Goal: Transaction & Acquisition: Purchase product/service

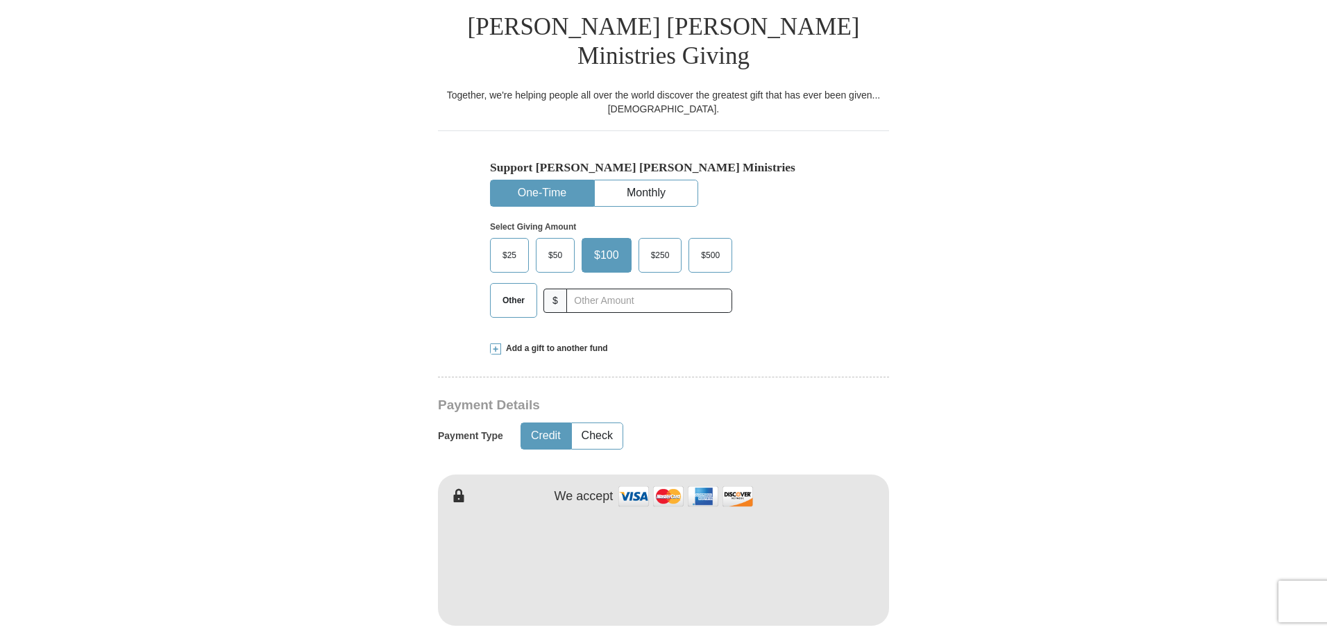
scroll to position [416, 0]
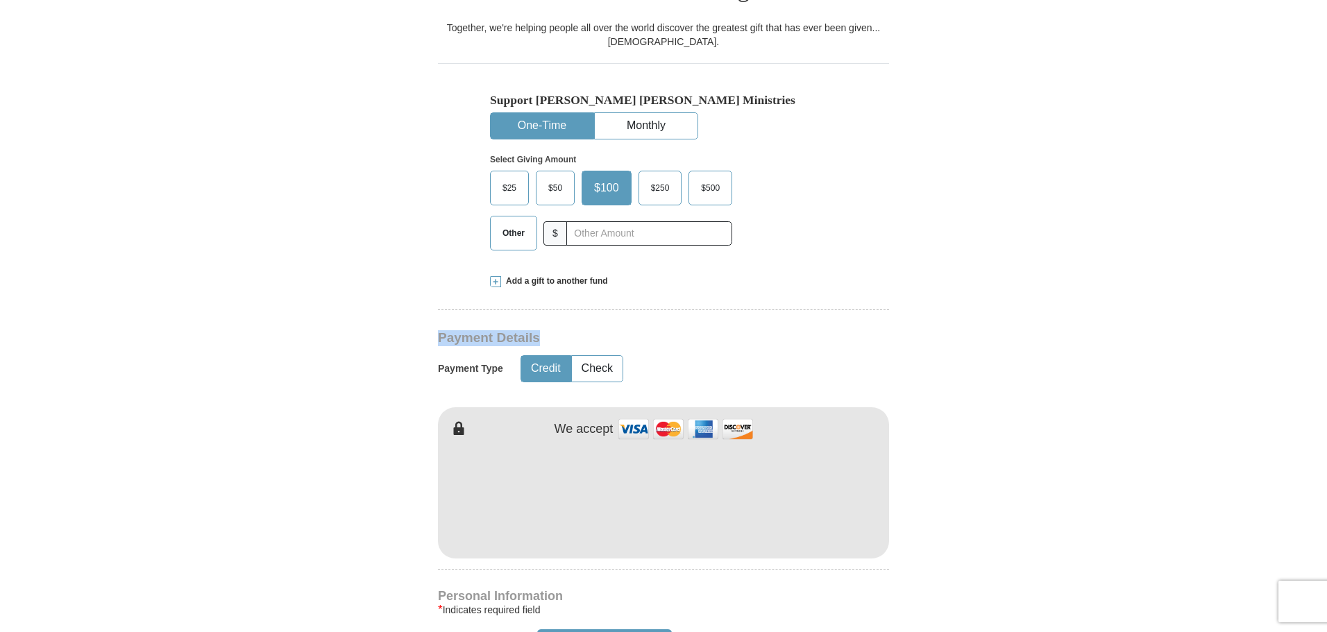
drag, startPoint x: 441, startPoint y: 306, endPoint x: 549, endPoint y: 308, distance: 108.3
click at [549, 330] on h3 "Payment Details" at bounding box center [615, 338] width 354 height 16
click at [605, 356] on button "Check" at bounding box center [597, 369] width 51 height 26
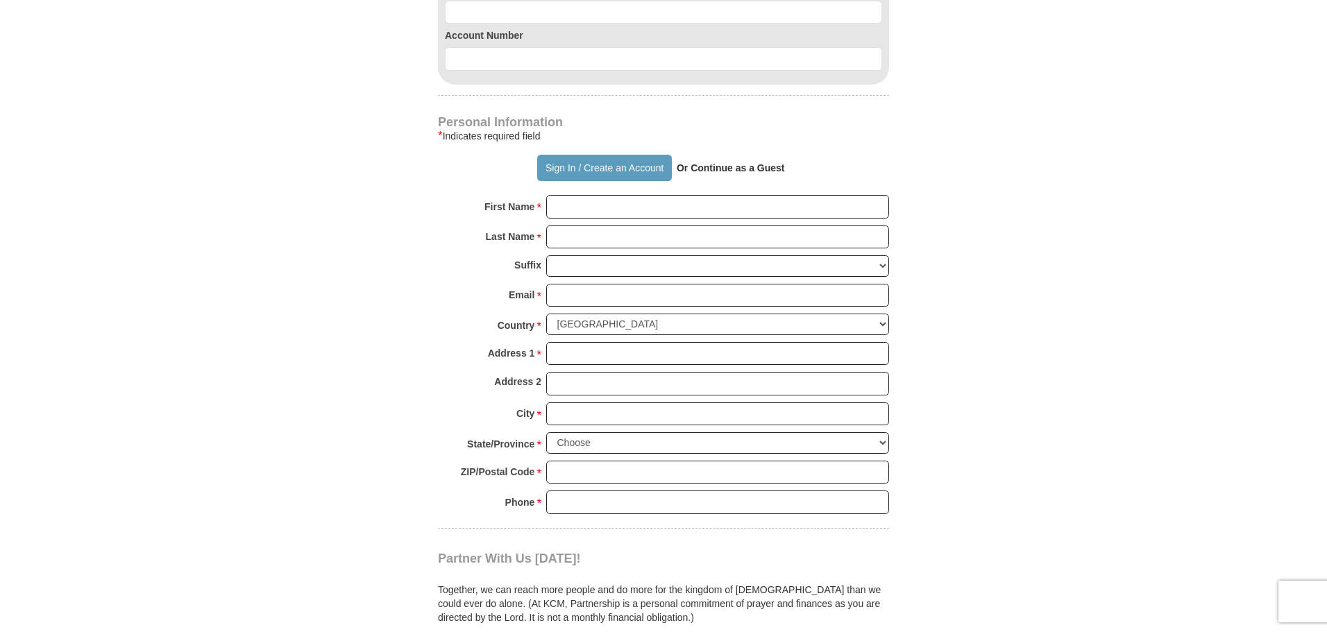
scroll to position [1041, 0]
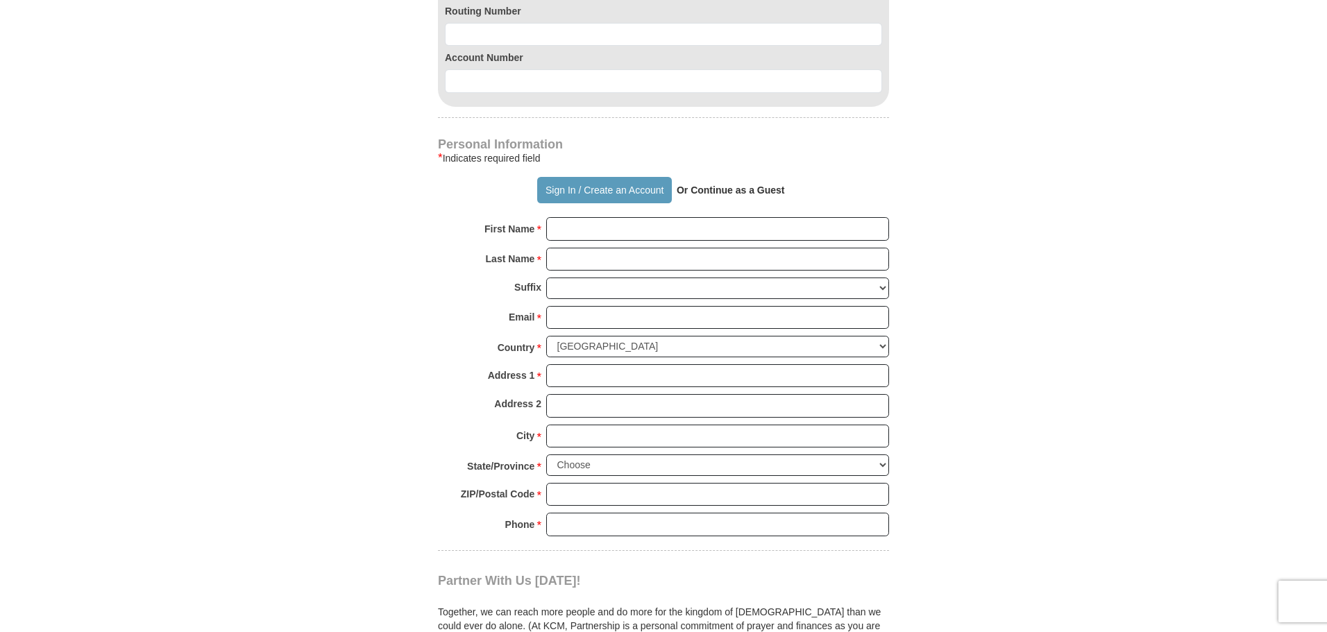
click at [730, 185] on strong "Or Continue as a Guest" at bounding box center [731, 190] width 108 height 11
click at [683, 185] on strong "Or Continue as a Guest" at bounding box center [731, 190] width 108 height 11
drag, startPoint x: 681, startPoint y: 162, endPoint x: 794, endPoint y: 168, distance: 113.9
click at [794, 177] on div "Sign In / Create an Account Or Continue as a Guest" at bounding box center [663, 190] width 451 height 26
click at [833, 177] on div "Sign In / Create an Account Or Continue as a Guest" at bounding box center [663, 190] width 451 height 26
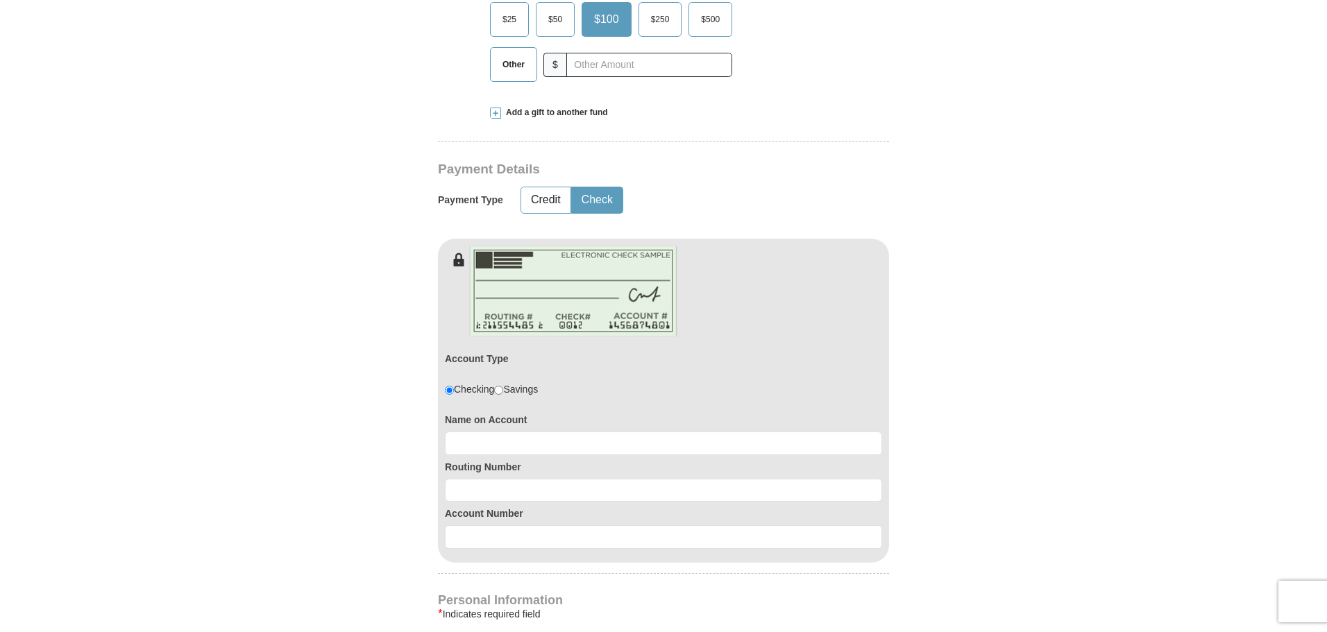
scroll to position [555, 0]
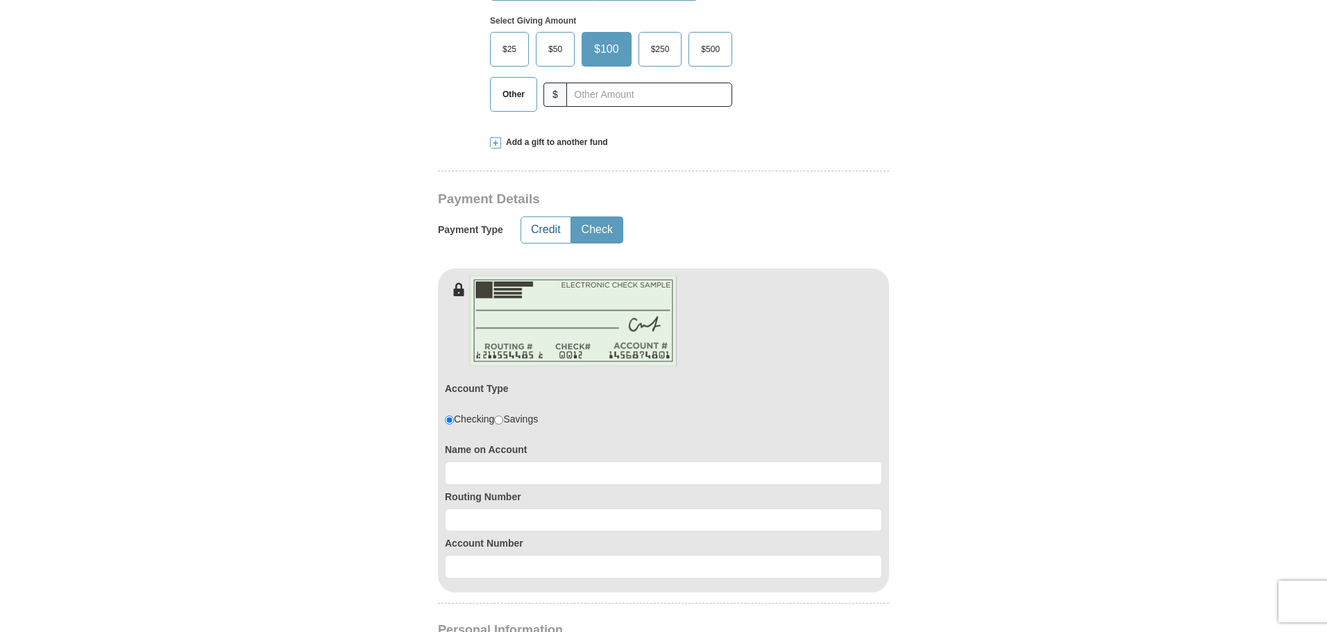
click at [545, 217] on button "Credit" at bounding box center [545, 230] width 49 height 26
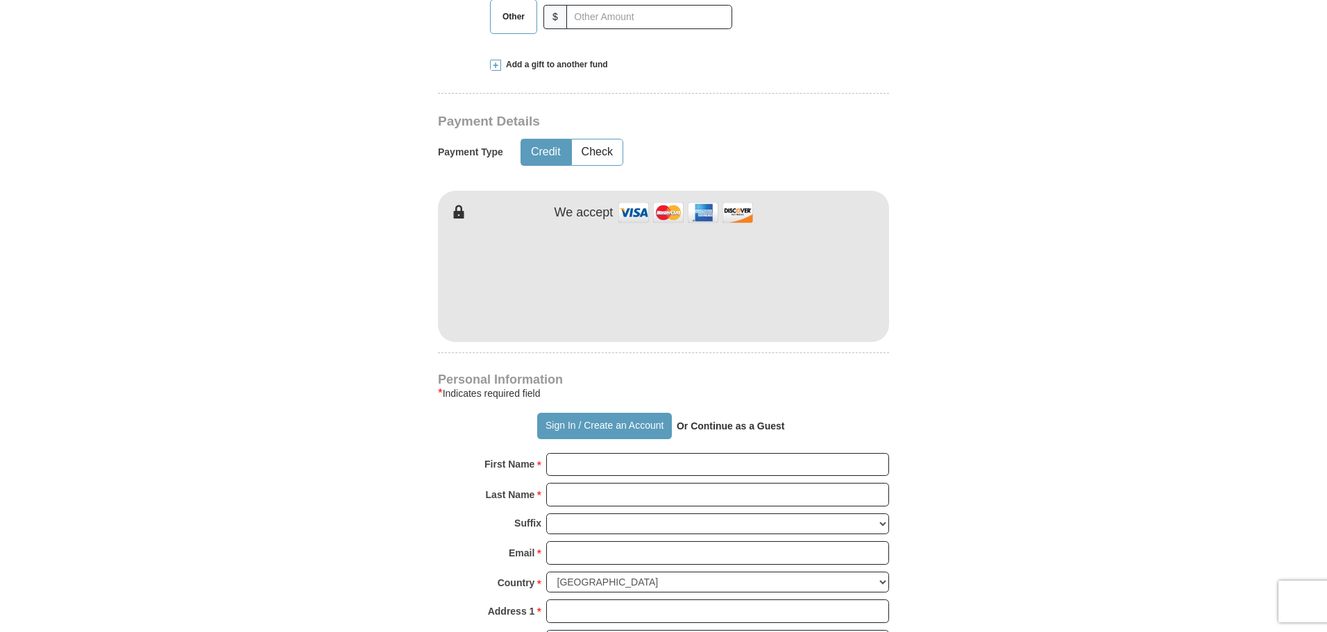
scroll to position [763, 0]
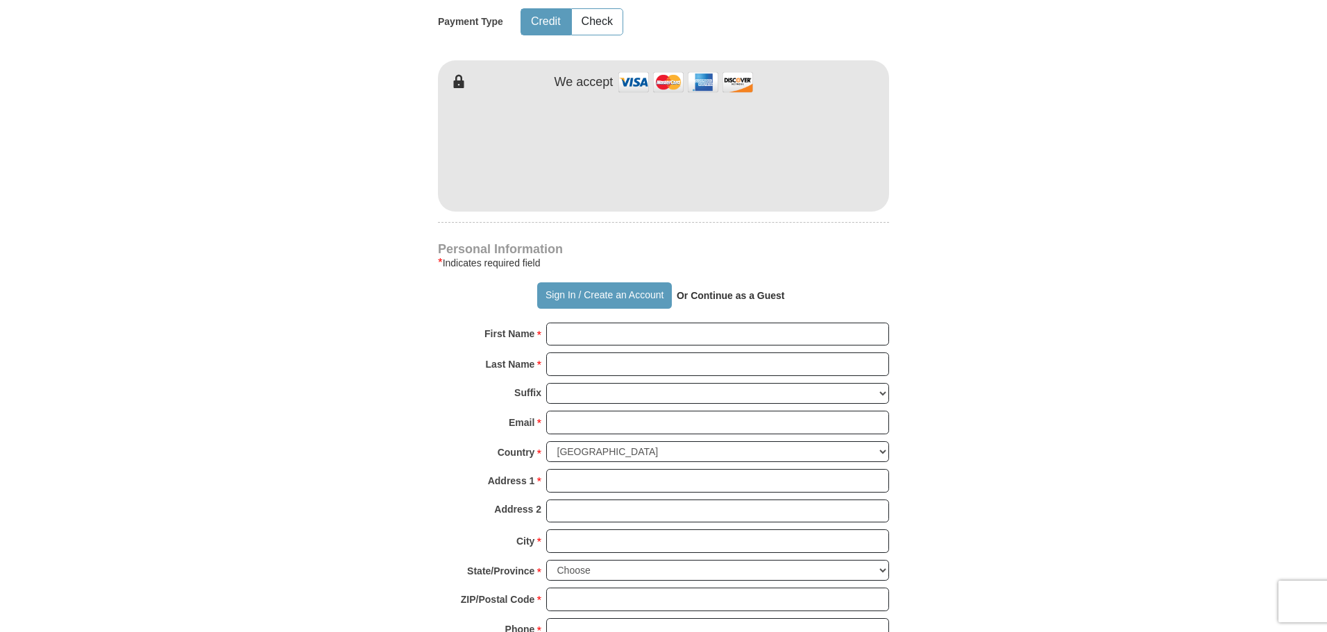
drag, startPoint x: 683, startPoint y: 267, endPoint x: 691, endPoint y: 267, distance: 7.6
click at [691, 290] on strong "Or Continue as a Guest" at bounding box center [731, 295] width 108 height 11
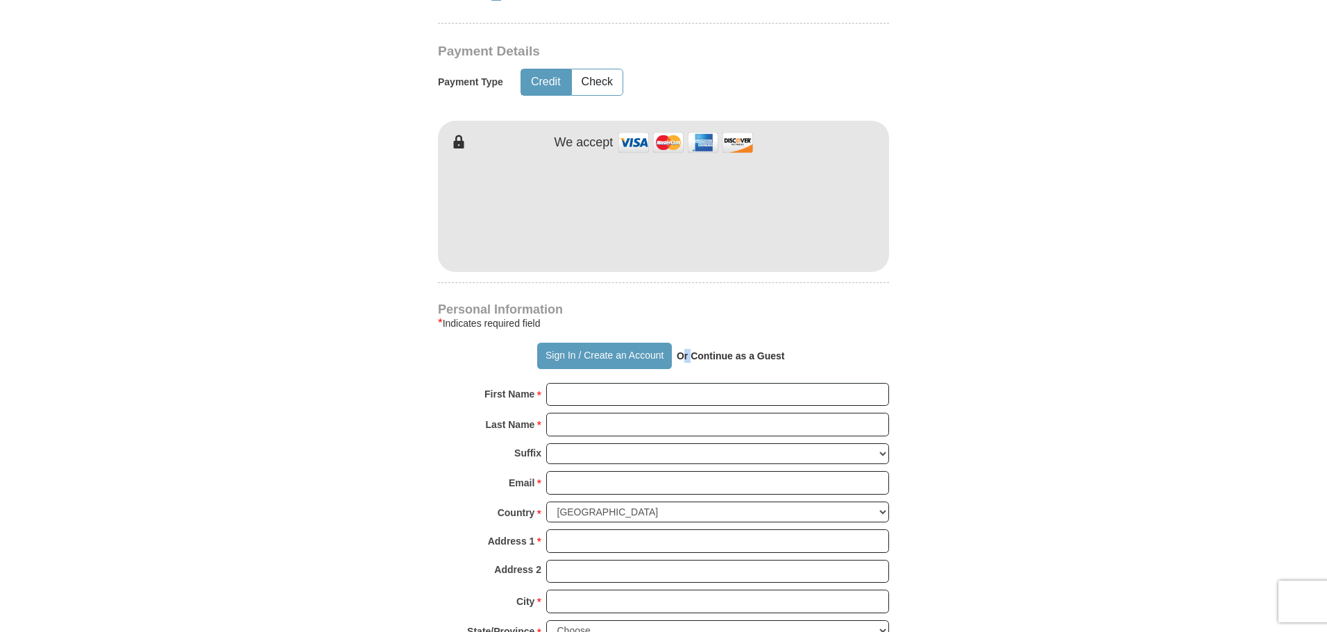
scroll to position [555, 0]
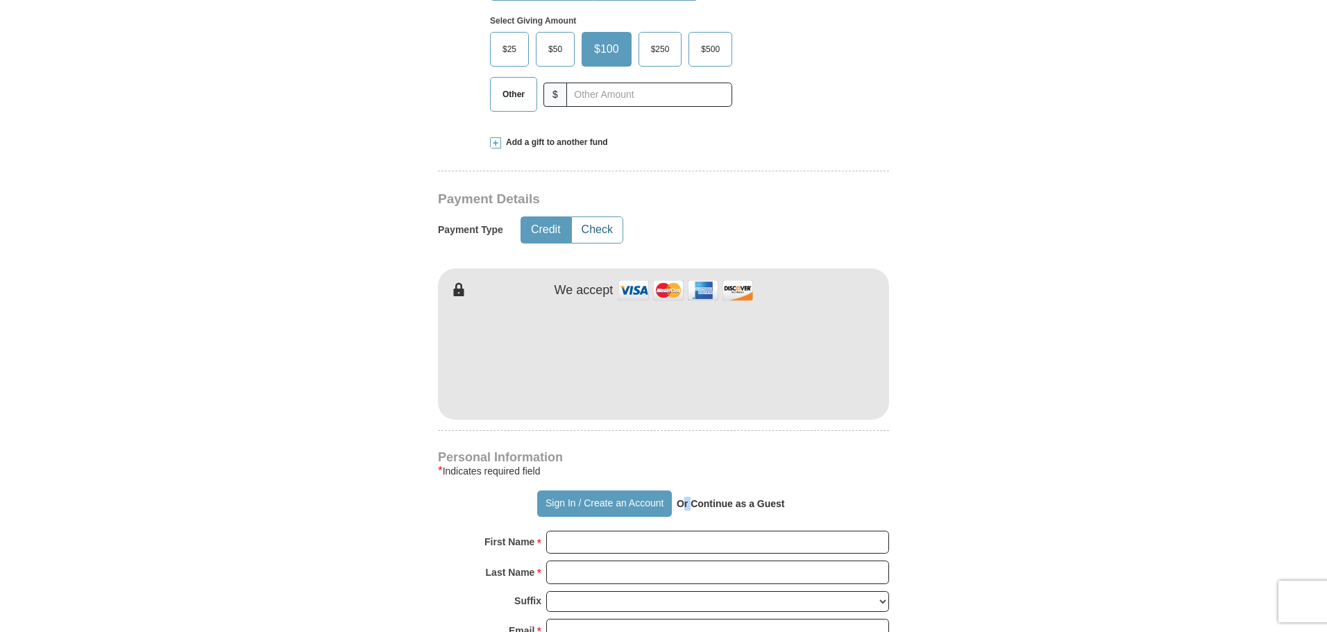
click at [587, 217] on button "Check" at bounding box center [597, 230] width 51 height 26
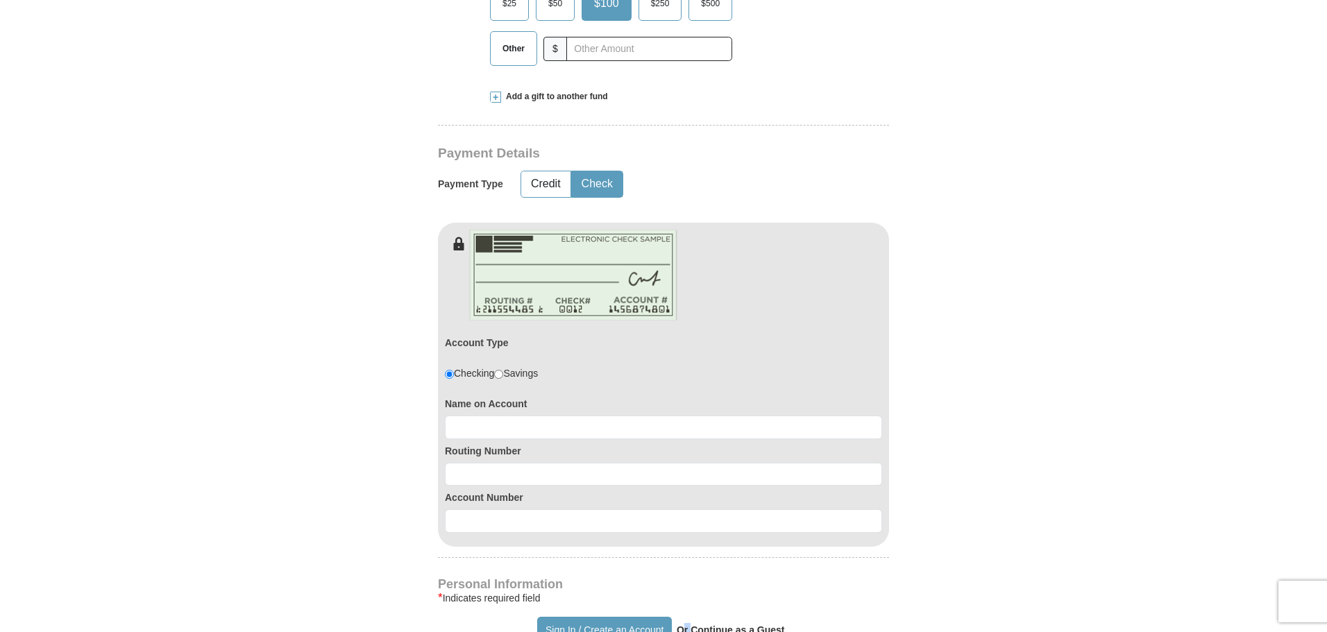
scroll to position [624, 0]
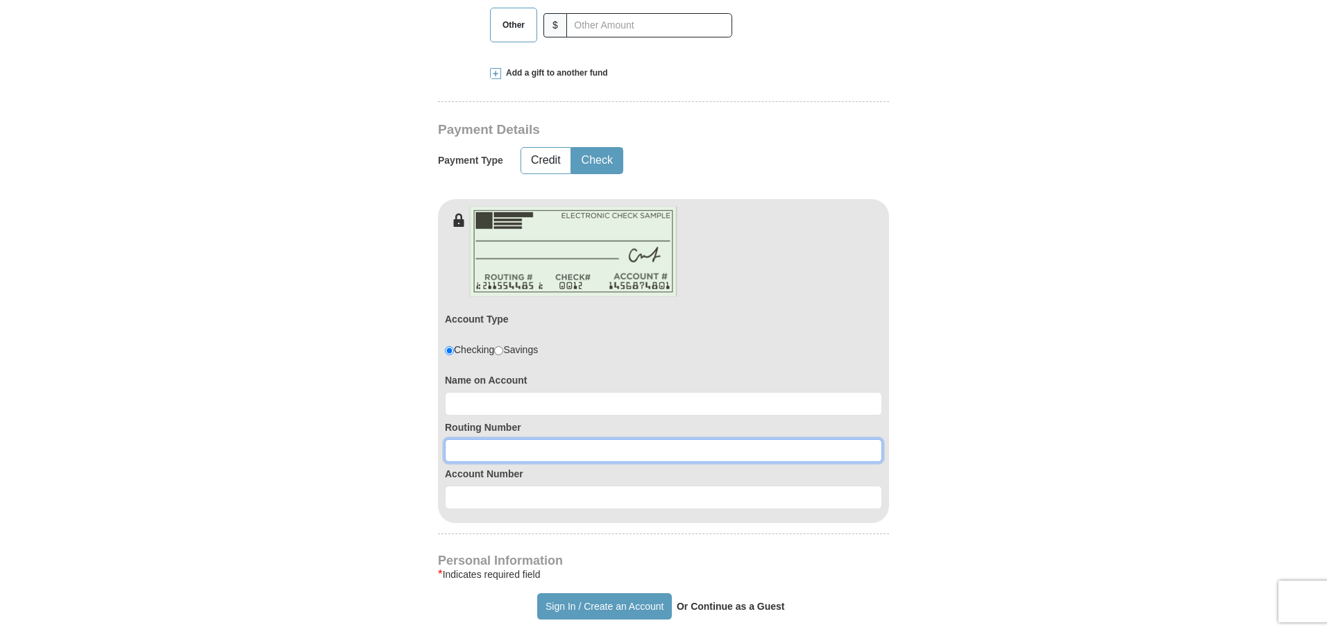
click at [452, 439] on input at bounding box center [663, 451] width 437 height 24
click at [284, 432] on form "Already have an account? Sign in for faster giving. Don't have an account? Crea…" at bounding box center [663, 387] width 791 height 1912
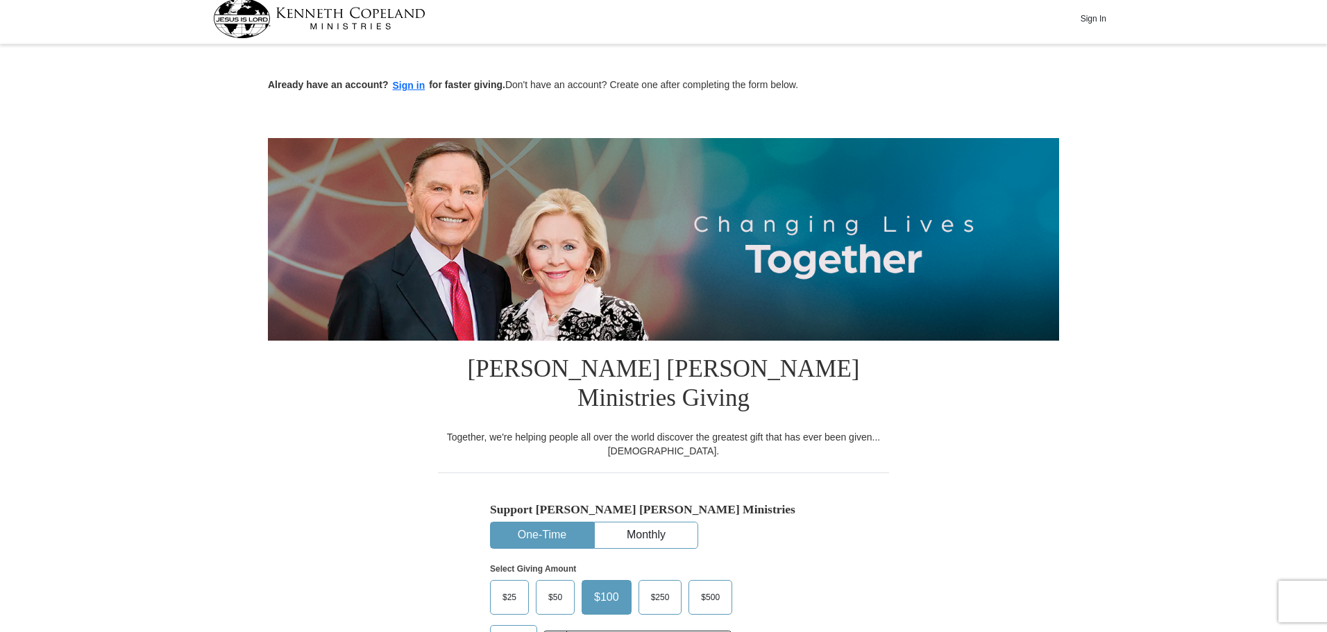
scroll to position [0, 0]
